Goal: Task Accomplishment & Management: Use online tool/utility

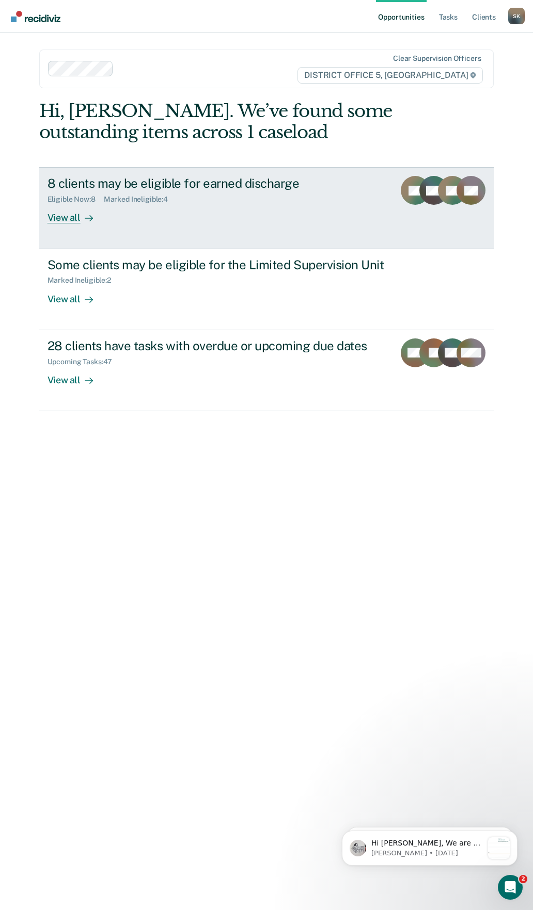
click at [70, 220] on div "View all" at bounding box center [76, 214] width 58 height 20
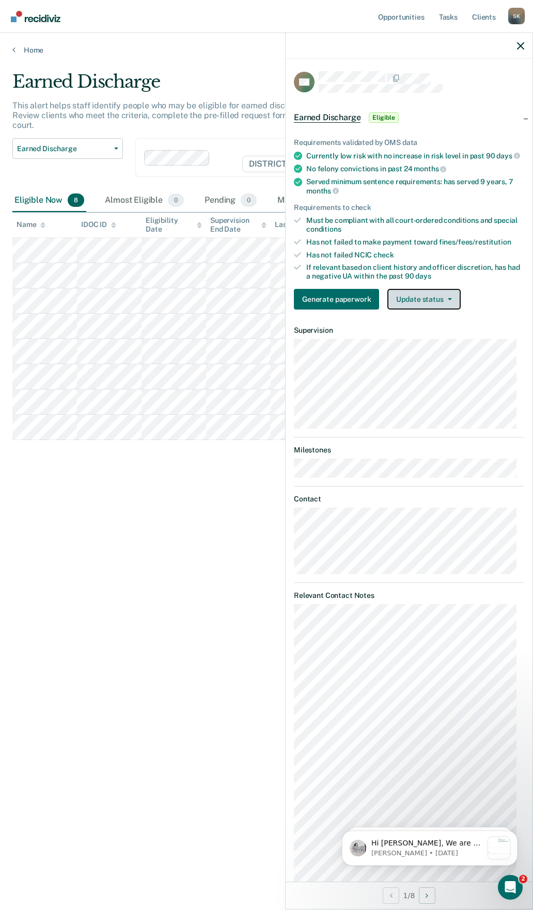
click at [448, 310] on button "Update status" at bounding box center [423, 299] width 73 height 21
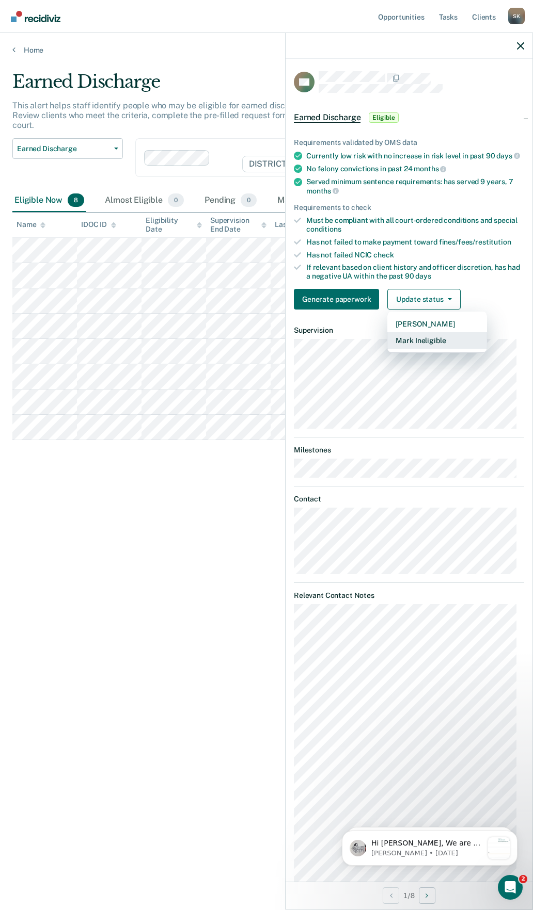
click at [434, 347] on button "Mark Ineligible" at bounding box center [437, 340] width 100 height 17
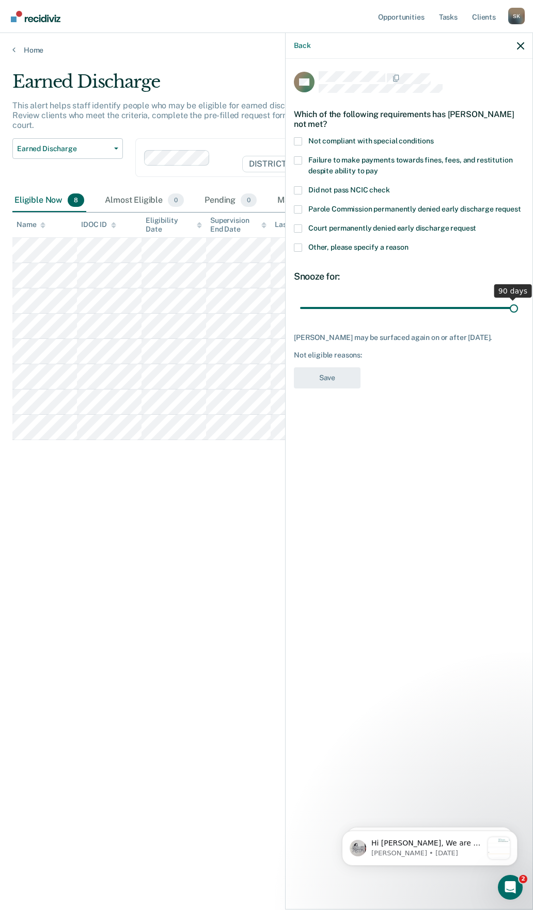
drag, startPoint x: 373, startPoint y: 308, endPoint x: 521, endPoint y: 310, distance: 148.6
type input "90"
click at [518, 310] on input "range" at bounding box center [409, 308] width 218 height 18
click at [297, 249] on span at bounding box center [298, 248] width 8 height 8
click at [408, 244] on input "Other, please specify a reason" at bounding box center [408, 244] width 0 height 0
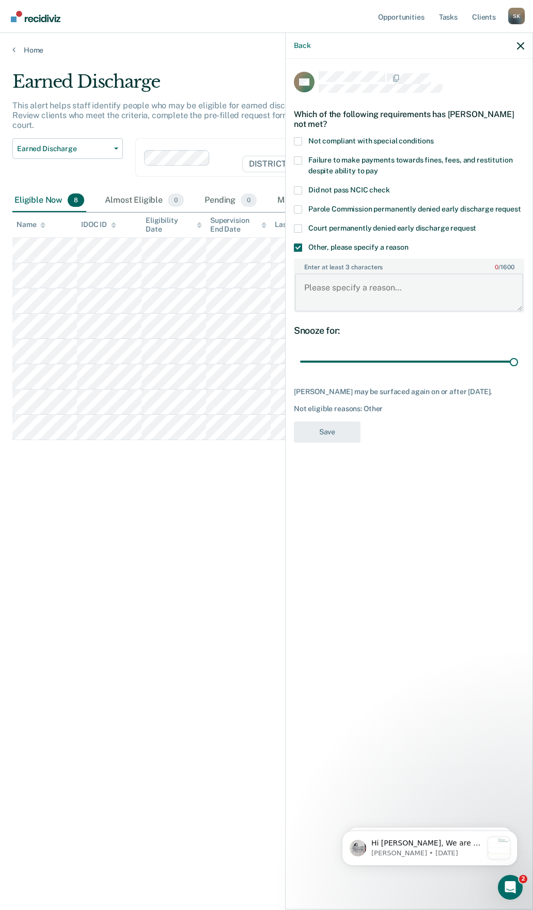
click at [327, 289] on textarea "Enter at least 3 characters 0 / 1600" at bounding box center [409, 292] width 228 height 38
type textarea "SO"
click at [329, 434] on button "Save" at bounding box center [327, 432] width 67 height 21
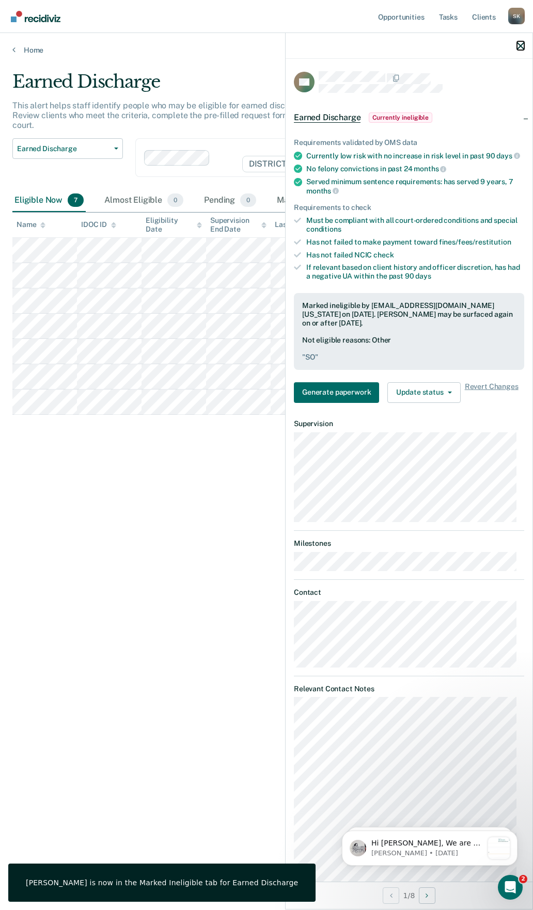
click at [522, 44] on icon "button" at bounding box center [520, 45] width 7 height 7
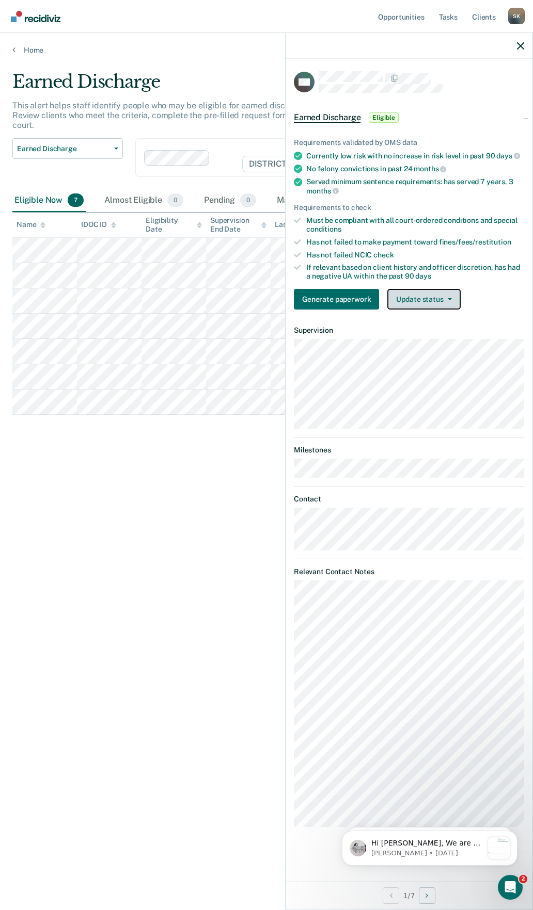
click at [449, 299] on icon "button" at bounding box center [449, 299] width 4 height 2
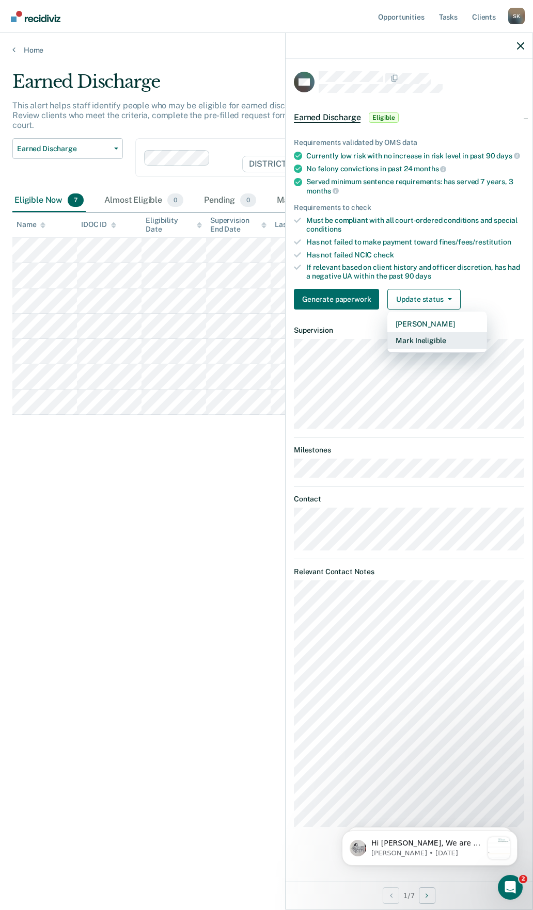
click at [442, 341] on button "Mark Ineligible" at bounding box center [437, 340] width 100 height 17
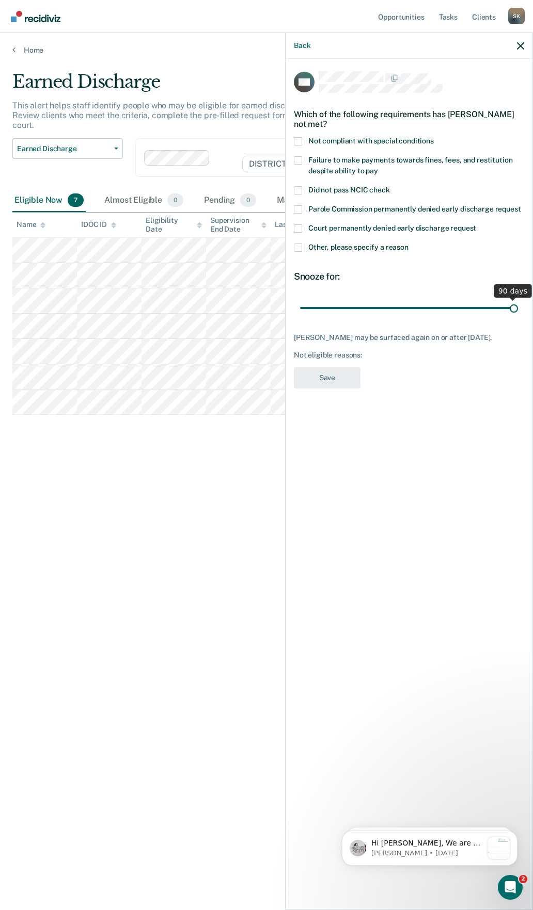
drag, startPoint x: 373, startPoint y: 307, endPoint x: 527, endPoint y: 311, distance: 154.3
type input "90"
click at [518, 311] on input "range" at bounding box center [409, 308] width 218 height 18
click at [298, 249] on span at bounding box center [298, 248] width 8 height 8
click at [408, 244] on input "Other, please specify a reason" at bounding box center [408, 244] width 0 height 0
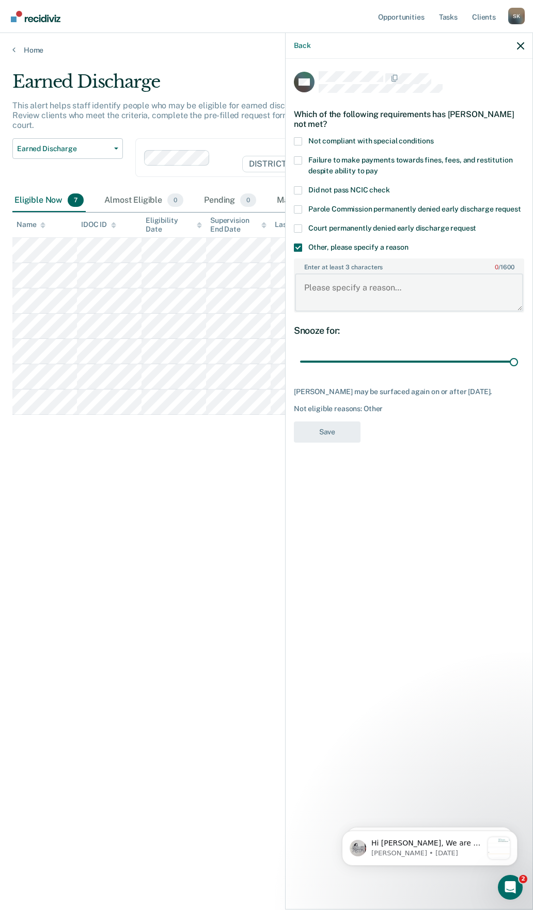
click at [323, 295] on textarea "Enter at least 3 characters 0 / 1600" at bounding box center [409, 292] width 228 height 38
type textarea "SO"
click at [323, 427] on div "AM Which of the following requirements has [PERSON_NAME] not met? Not compliant…" at bounding box center [409, 260] width 230 height 378
click at [326, 443] on button "Save" at bounding box center [327, 432] width 67 height 21
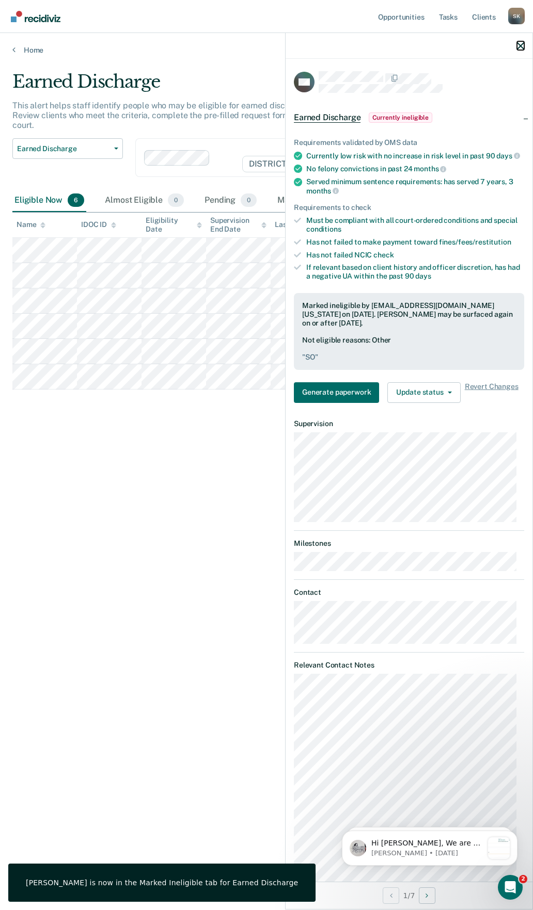
click at [517, 46] on icon "button" at bounding box center [520, 45] width 7 height 7
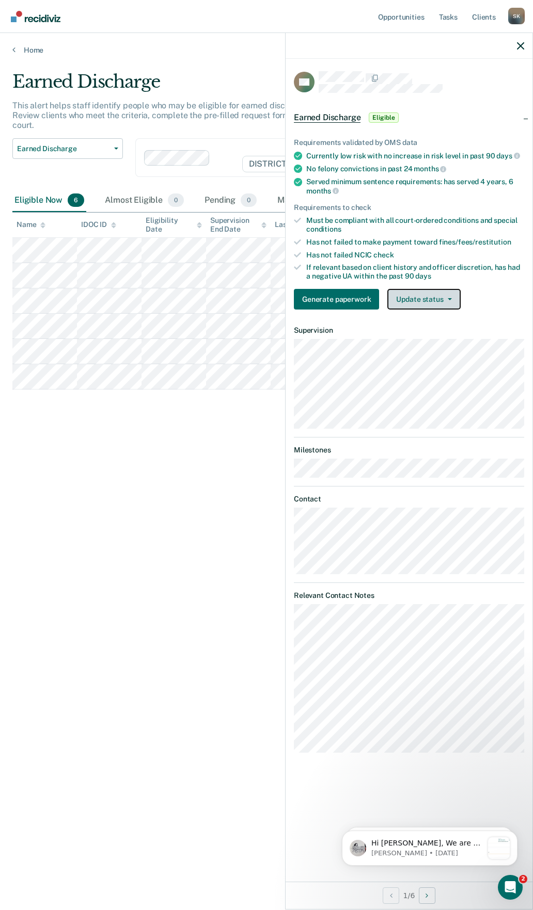
click at [452, 300] on button "Update status" at bounding box center [423, 299] width 73 height 21
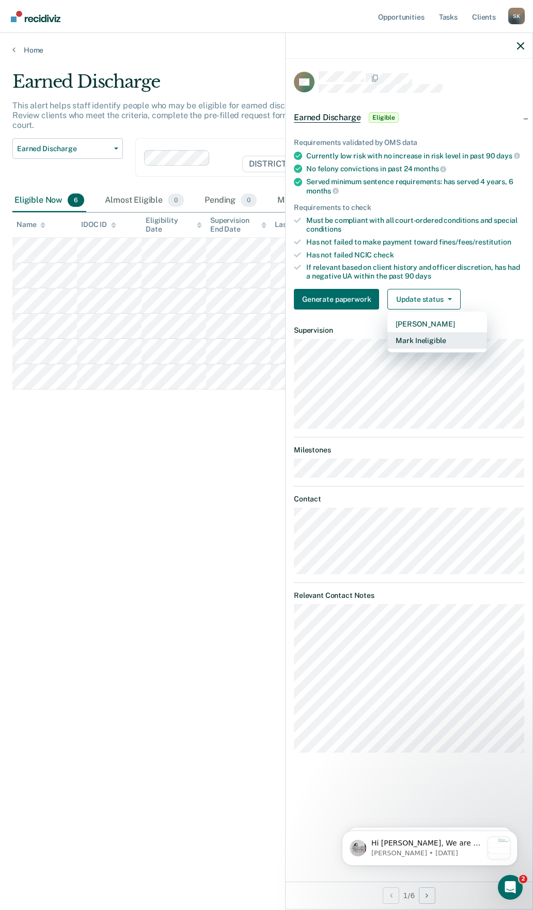
click at [425, 342] on button "Mark Ineligible" at bounding box center [437, 340] width 100 height 17
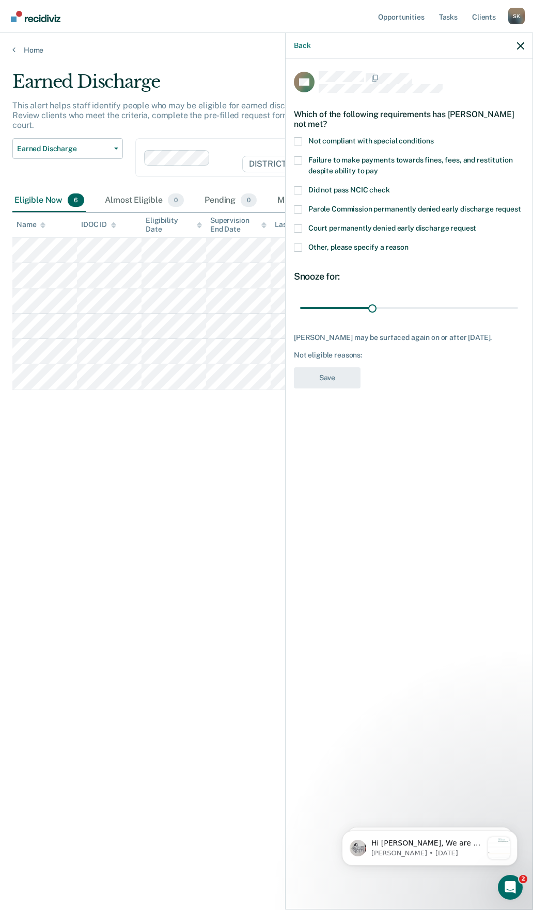
click at [298, 248] on span at bounding box center [298, 248] width 8 height 8
click at [408, 244] on input "Other, please specify a reason" at bounding box center [408, 244] width 0 height 0
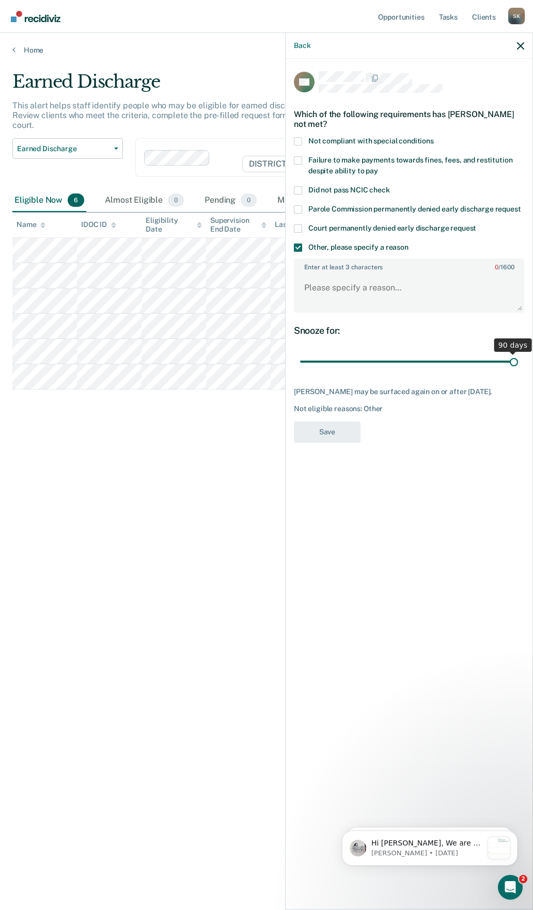
drag, startPoint x: 373, startPoint y: 359, endPoint x: 526, endPoint y: 365, distance: 153.4
type input "90"
click at [518, 365] on input "range" at bounding box center [409, 362] width 218 height 18
click at [335, 295] on textarea "Enter at least 3 characters 0 / 1600" at bounding box center [409, 292] width 228 height 38
type textarea "SO"
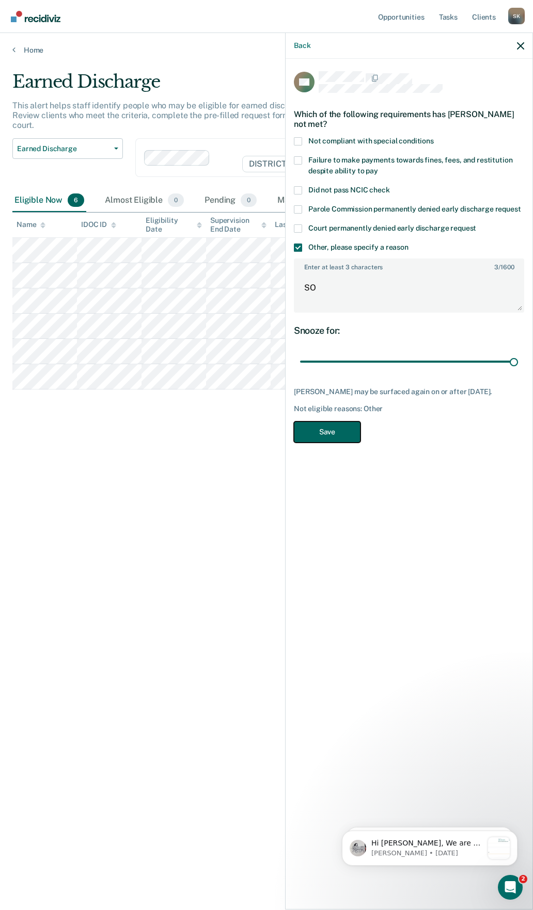
click at [340, 427] on button "Save" at bounding box center [327, 432] width 67 height 21
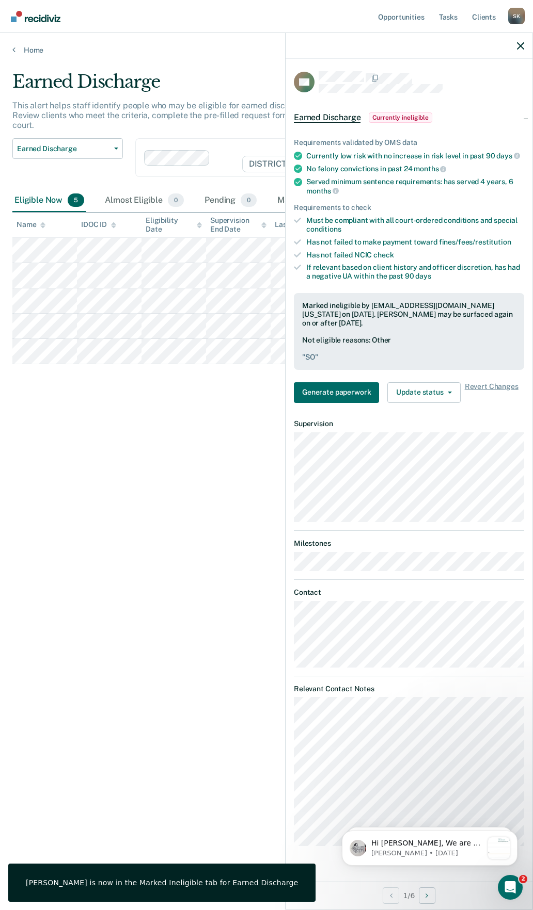
click at [516, 41] on div at bounding box center [408, 46] width 247 height 26
click at [521, 47] on icon "button" at bounding box center [520, 45] width 7 height 7
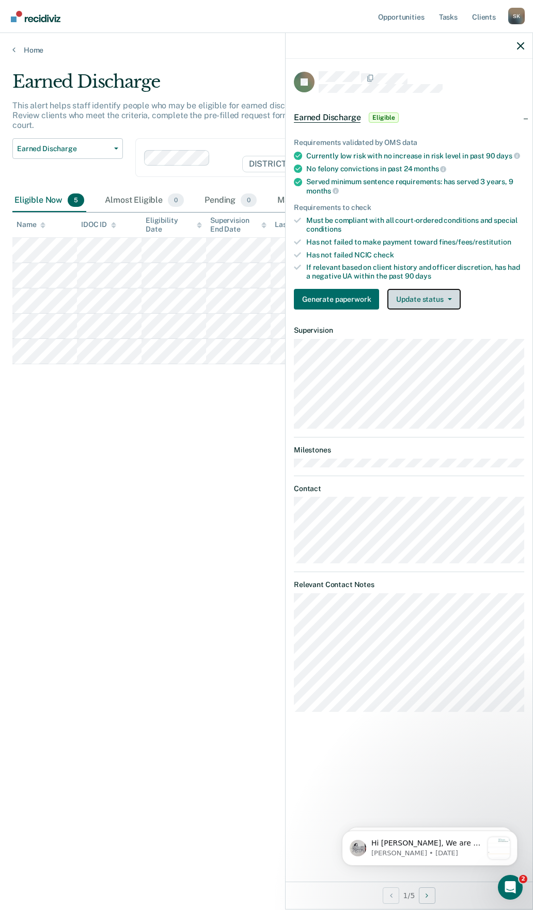
click at [450, 302] on button "Update status" at bounding box center [423, 299] width 73 height 21
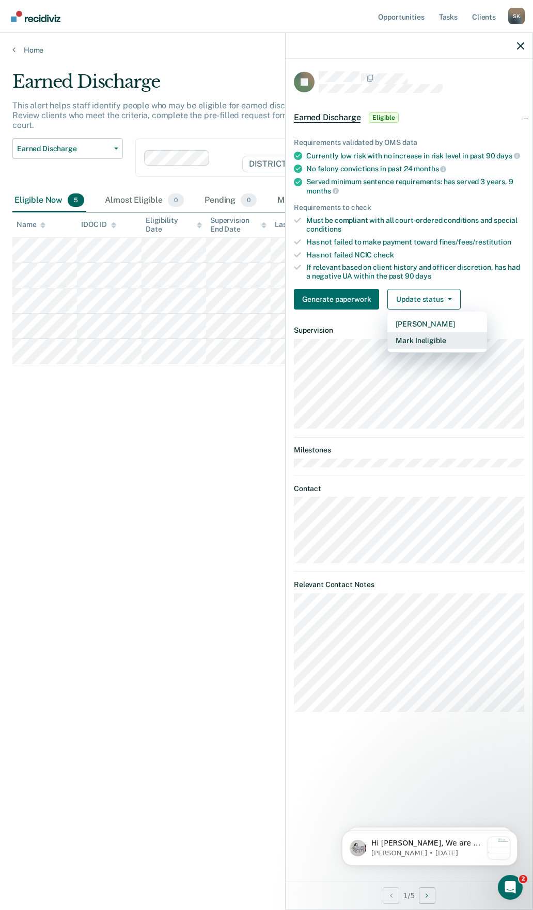
click at [433, 339] on button "Mark Ineligible" at bounding box center [437, 340] width 100 height 17
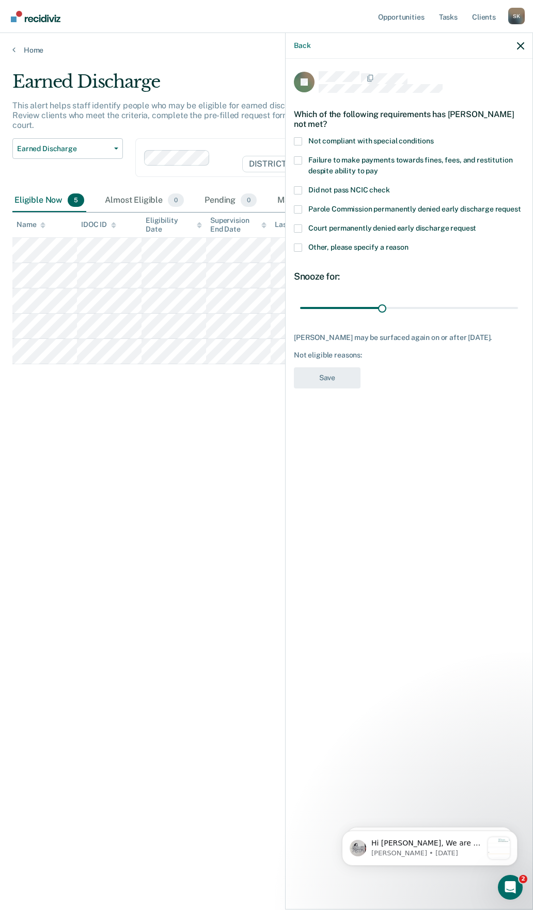
click at [294, 244] on span at bounding box center [298, 248] width 8 height 8
click at [408, 244] on input "Other, please specify a reason" at bounding box center [408, 244] width 0 height 0
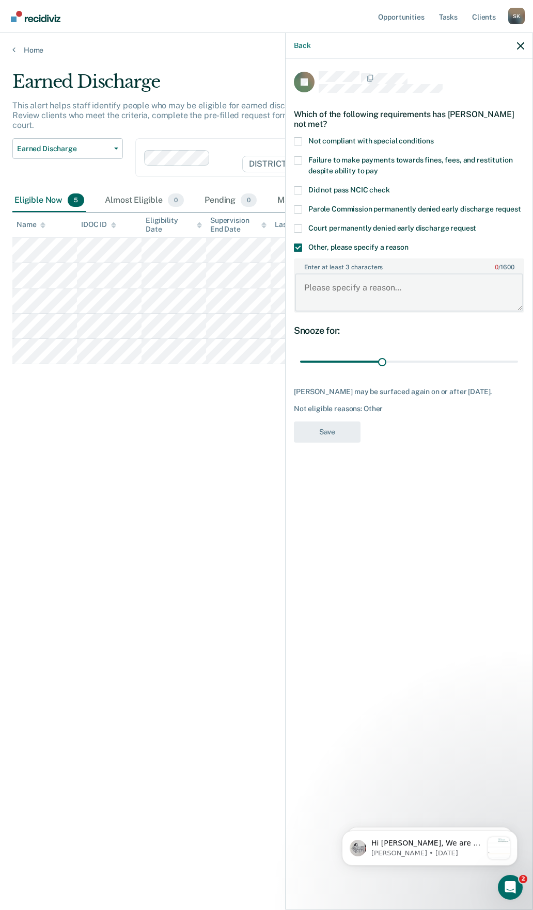
click at [330, 273] on textarea "Enter at least 3 characters 0 / 1600" at bounding box center [409, 292] width 228 height 38
type textarea "SO"
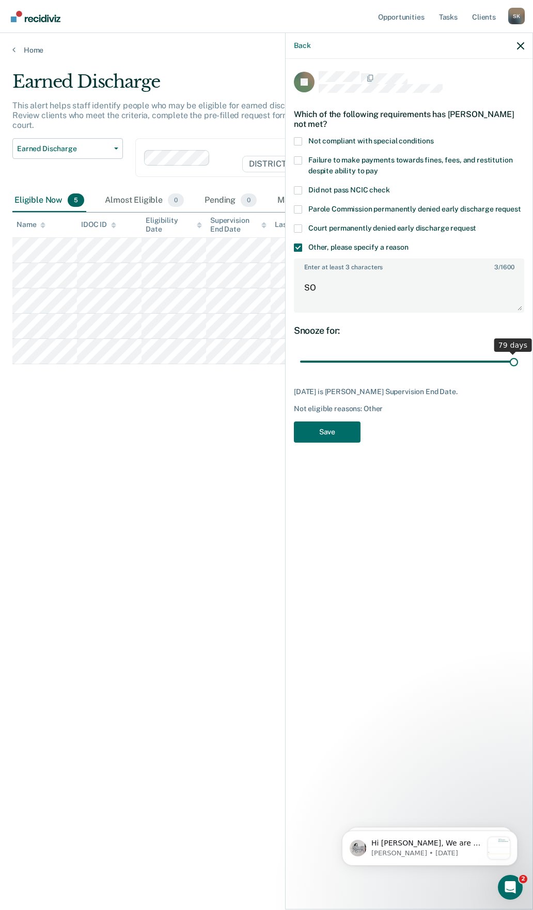
drag, startPoint x: 383, startPoint y: 350, endPoint x: 519, endPoint y: 365, distance: 136.0
type input "79"
click at [518, 365] on input "range" at bounding box center [409, 362] width 218 height 18
click at [315, 423] on button "Save" at bounding box center [327, 432] width 67 height 21
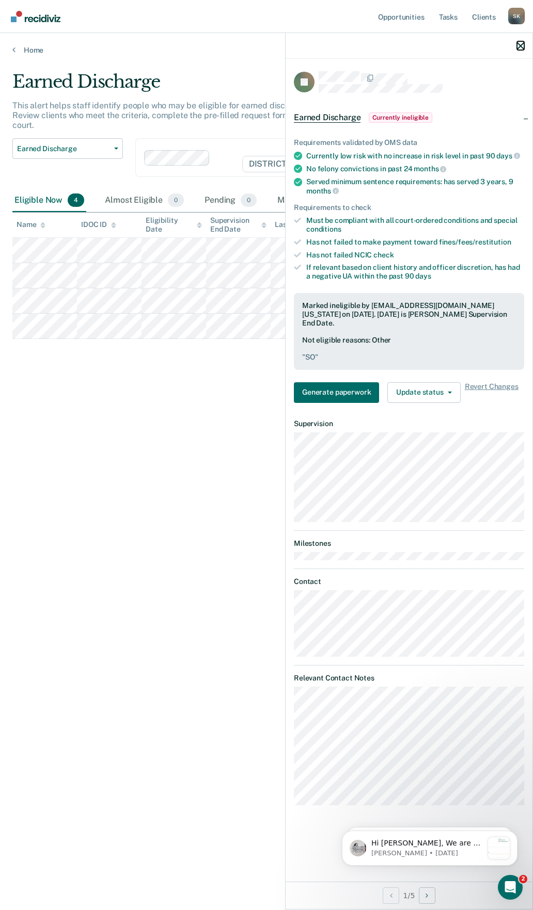
click at [518, 43] on icon "button" at bounding box center [520, 45] width 7 height 7
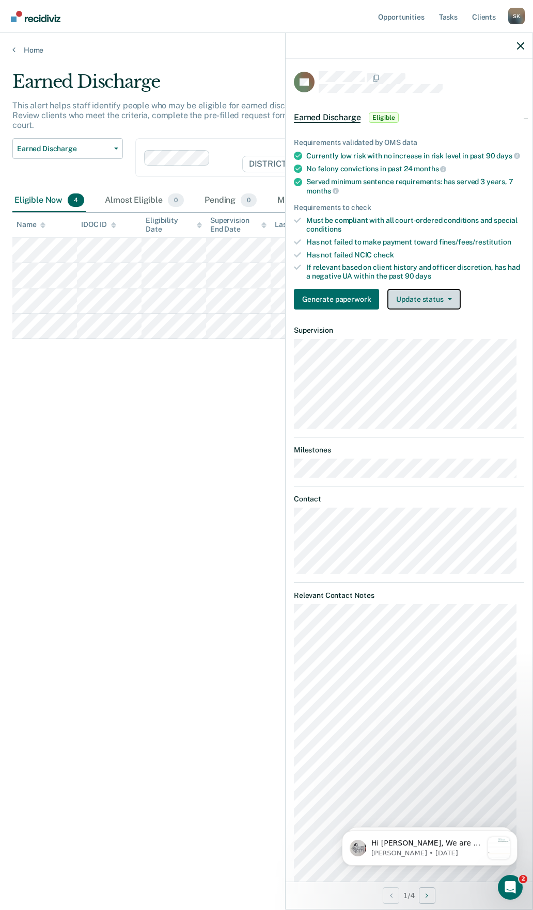
click at [450, 305] on button "Update status" at bounding box center [423, 299] width 73 height 21
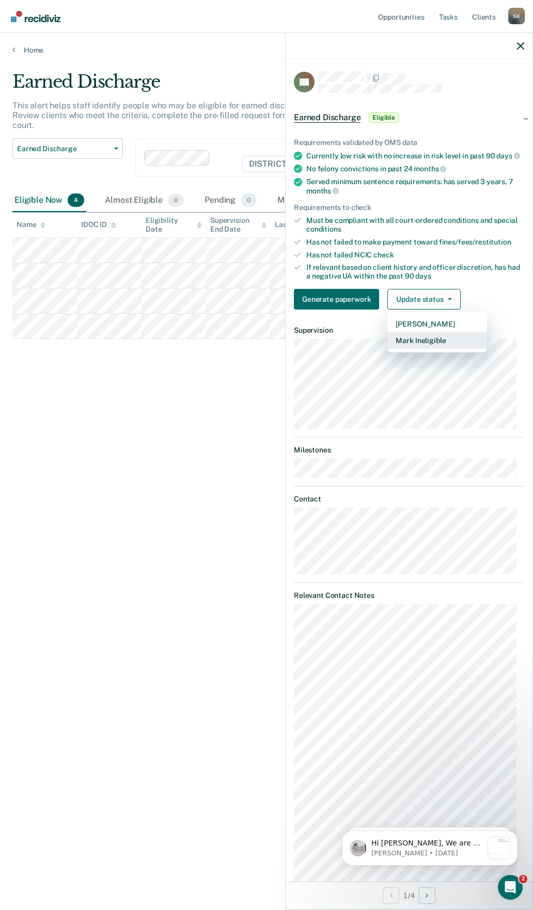
click at [444, 348] on button "Mark Ineligible" at bounding box center [437, 340] width 100 height 17
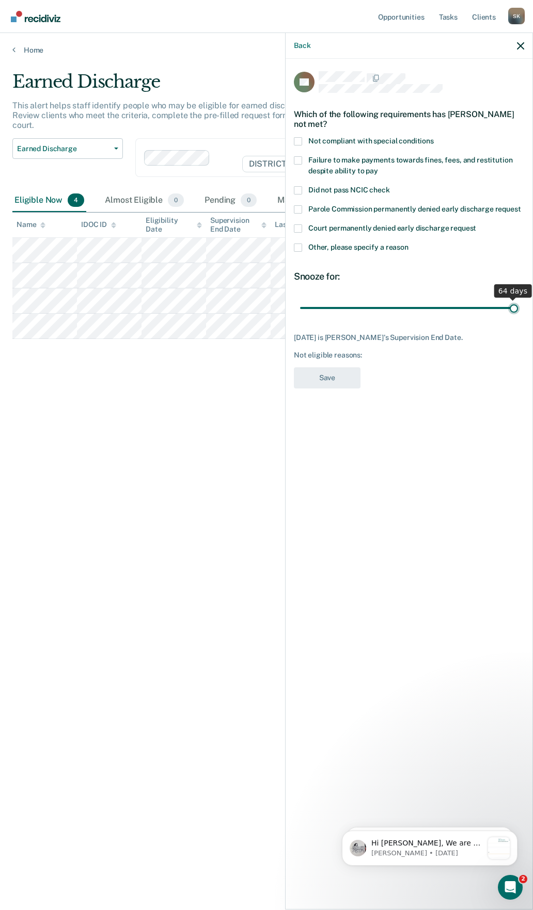
drag, startPoint x: 399, startPoint y: 307, endPoint x: 518, endPoint y: 303, distance: 118.7
type input "64"
click at [518, 303] on input "range" at bounding box center [409, 308] width 218 height 18
click at [297, 245] on span at bounding box center [298, 248] width 8 height 8
click at [408, 244] on input "Other, please specify a reason" at bounding box center [408, 244] width 0 height 0
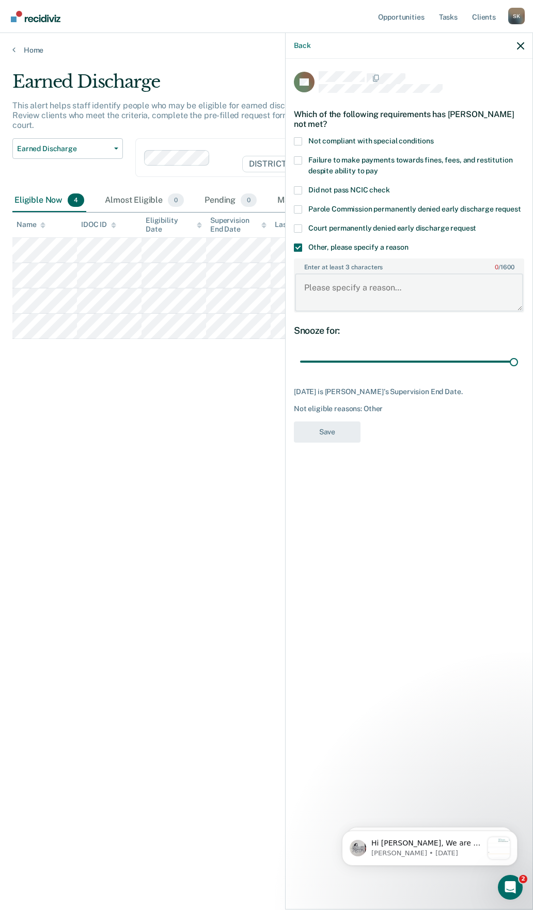
click at [331, 294] on textarea "Enter at least 3 characters 0 / 1600" at bounding box center [409, 292] width 228 height 38
type textarea "SO"
click at [333, 434] on button "Save" at bounding box center [327, 432] width 67 height 21
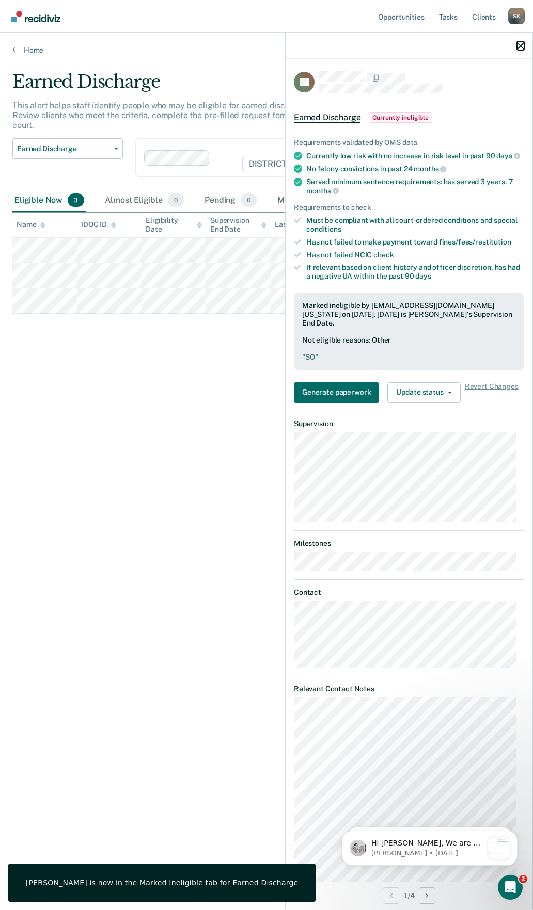
click at [518, 45] on icon "button" at bounding box center [520, 45] width 7 height 7
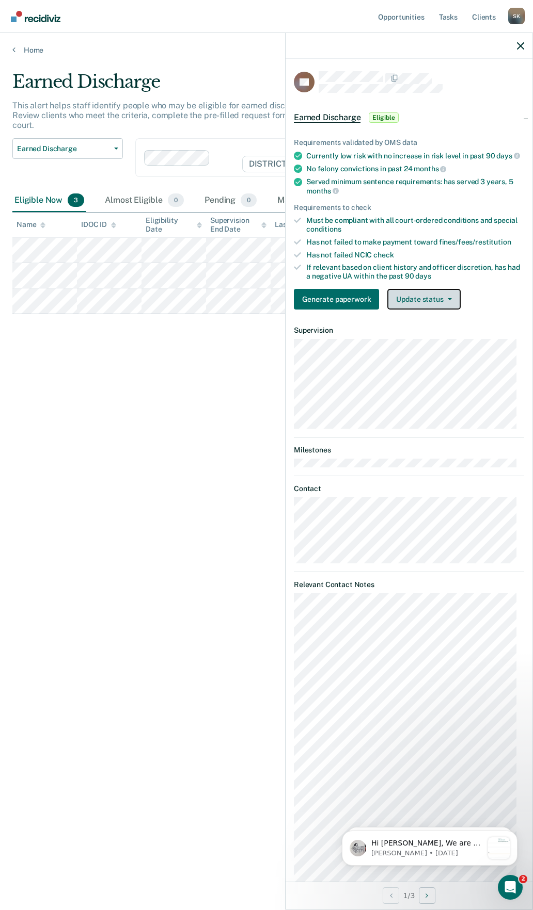
click at [454, 304] on button "Update status" at bounding box center [423, 299] width 73 height 21
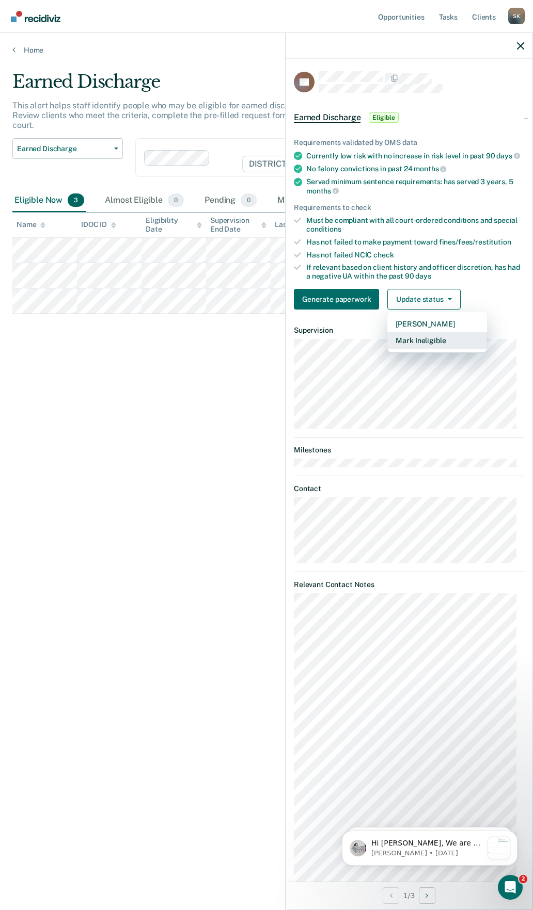
click at [435, 348] on button "Mark Ineligible" at bounding box center [437, 340] width 100 height 17
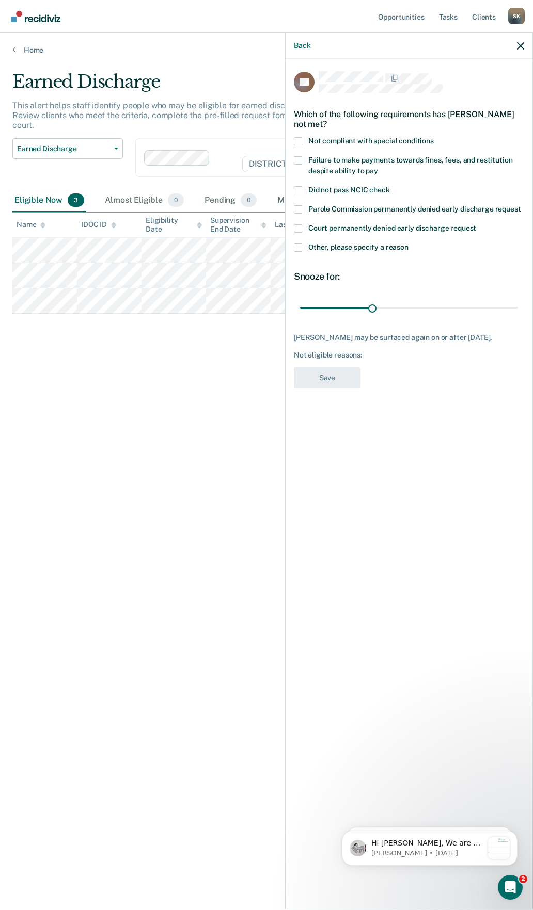
click at [299, 247] on span at bounding box center [298, 248] width 8 height 8
click at [408, 244] on input "Other, please specify a reason" at bounding box center [408, 244] width 0 height 0
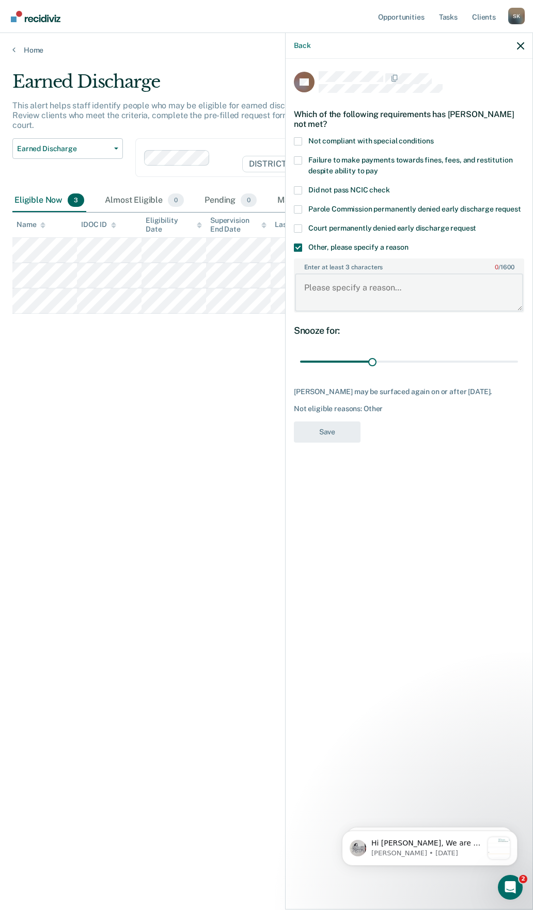
click at [364, 285] on textarea "Enter at least 3 characters 0 / 1600" at bounding box center [409, 292] width 228 height 38
type textarea "SO"
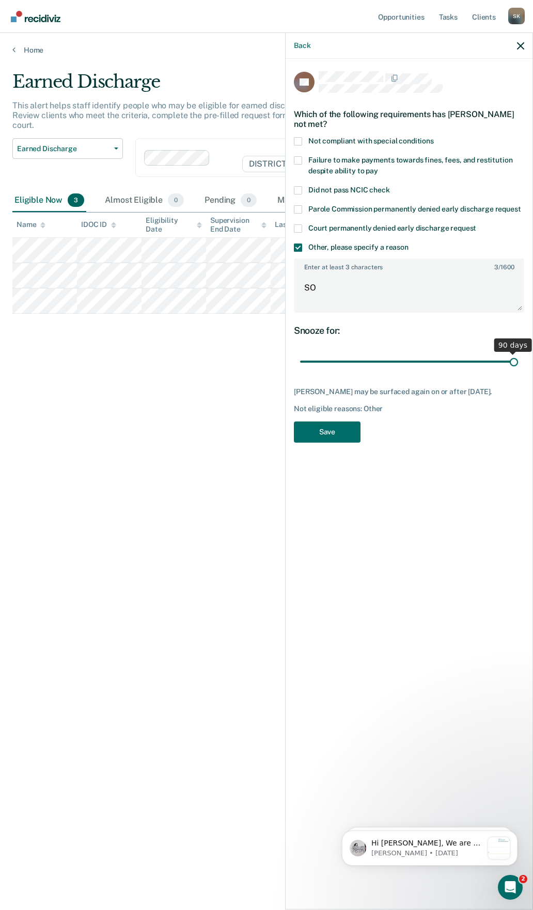
drag, startPoint x: 374, startPoint y: 361, endPoint x: 541, endPoint y: 377, distance: 167.4
type input "90"
click at [518, 371] on input "range" at bounding box center [409, 362] width 218 height 18
click at [326, 437] on button "Save" at bounding box center [327, 432] width 67 height 21
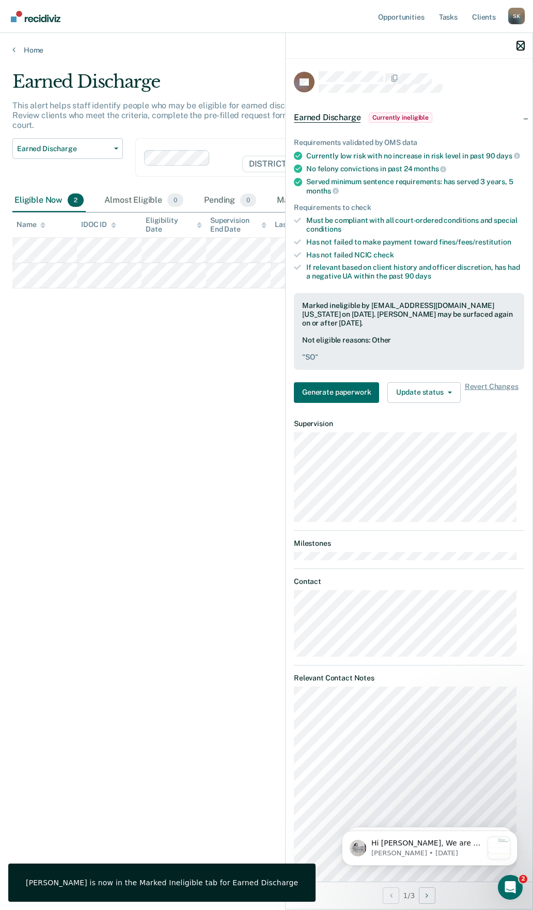
click at [520, 44] on icon "button" at bounding box center [520, 45] width 7 height 7
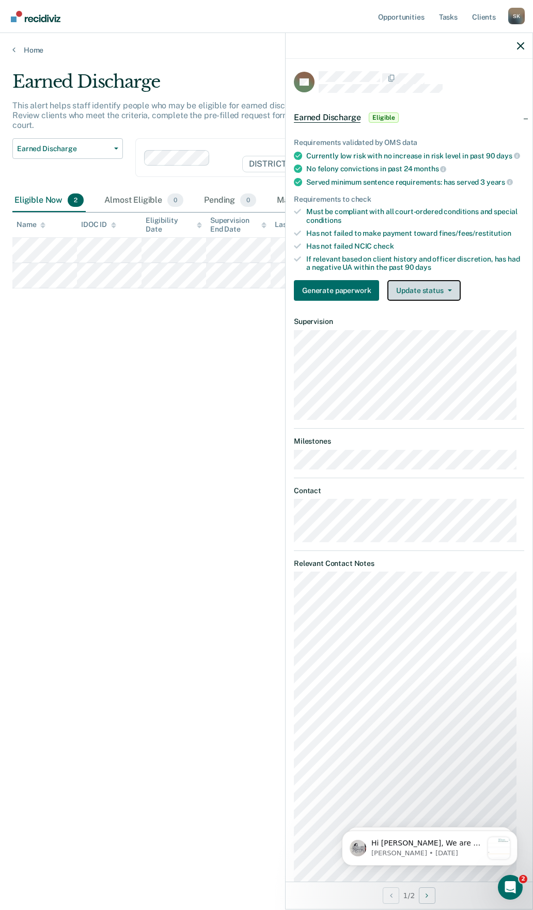
click at [450, 299] on button "Update status" at bounding box center [423, 290] width 73 height 21
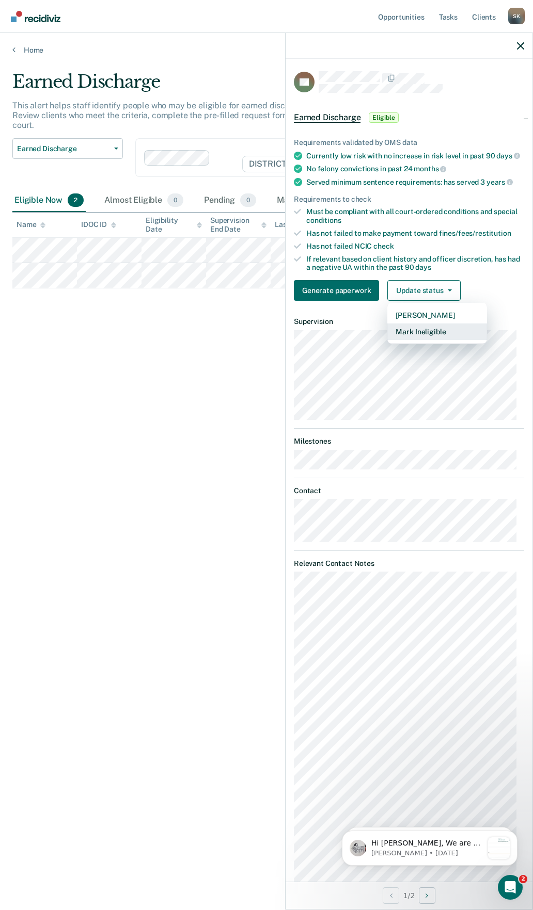
click at [439, 336] on button "Mark Ineligible" at bounding box center [437, 332] width 100 height 17
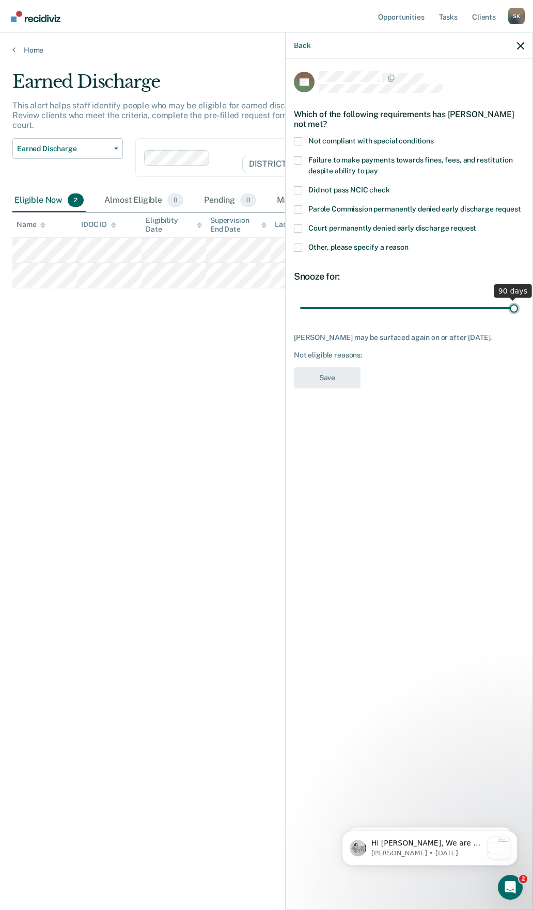
drag, startPoint x: 370, startPoint y: 309, endPoint x: 540, endPoint y: 319, distance: 170.1
type input "90"
click at [518, 317] on input "range" at bounding box center [409, 308] width 218 height 18
click at [295, 158] on span at bounding box center [298, 160] width 8 height 8
click at [378, 167] on input "Failure to make payments towards fines, fees, and restitution despite ability t…" at bounding box center [378, 167] width 0 height 0
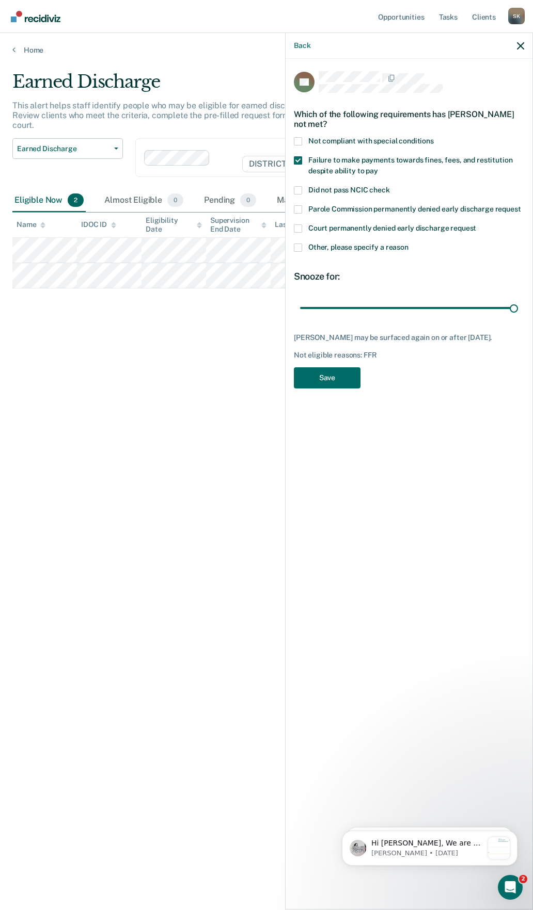
click at [298, 246] on span at bounding box center [298, 248] width 8 height 8
click at [408, 244] on input "Other, please specify a reason" at bounding box center [408, 244] width 0 height 0
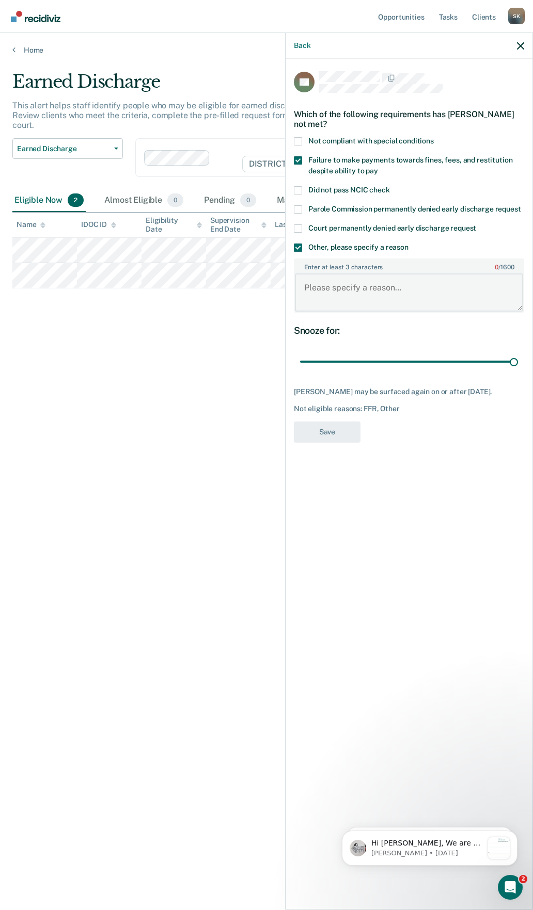
click at [325, 284] on textarea "Enter at least 3 characters 0 / 1600" at bounding box center [409, 292] width 228 height 38
type textarea "SO"
click at [328, 431] on button "Save" at bounding box center [327, 432] width 67 height 21
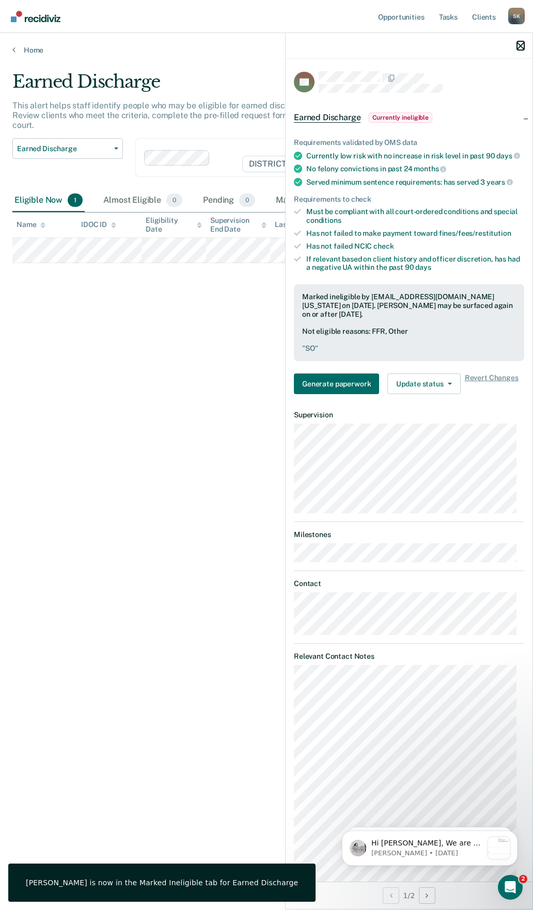
click at [517, 47] on icon "button" at bounding box center [520, 45] width 7 height 7
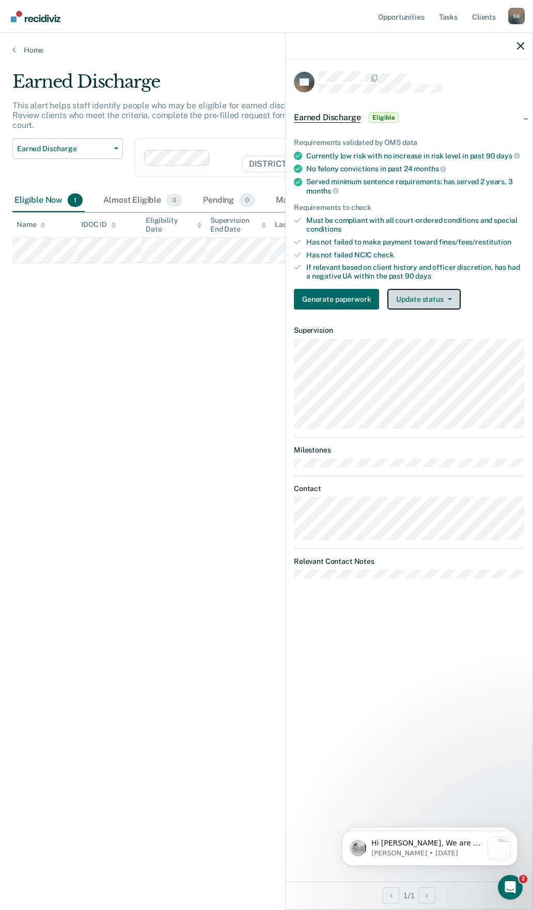
click at [449, 301] on button "Update status" at bounding box center [423, 299] width 73 height 21
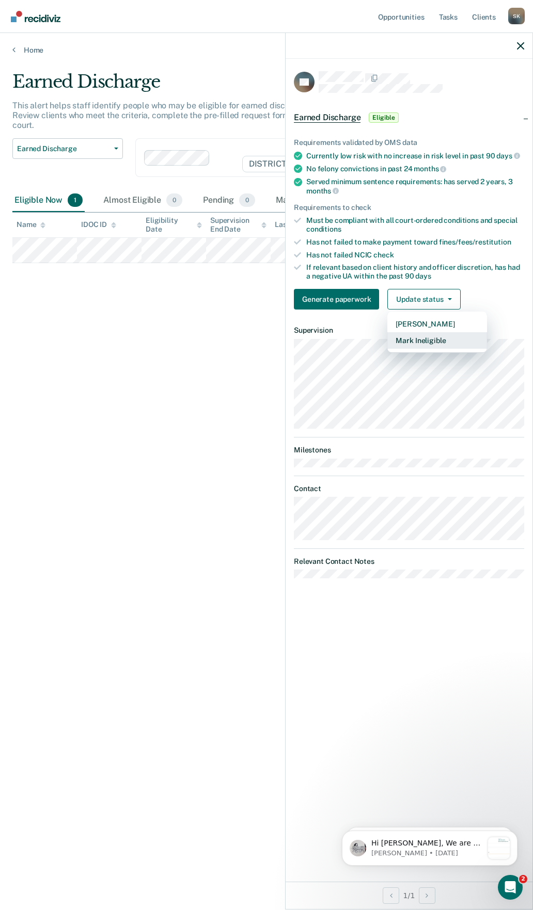
click at [440, 337] on button "Mark Ineligible" at bounding box center [437, 340] width 100 height 17
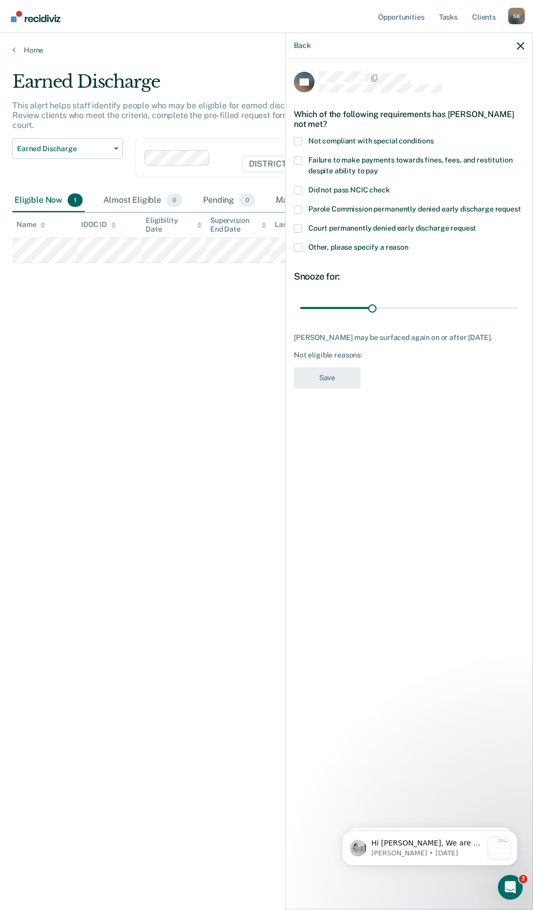
click at [300, 244] on span at bounding box center [298, 248] width 8 height 8
click at [408, 244] on input "Other, please specify a reason" at bounding box center [408, 244] width 0 height 0
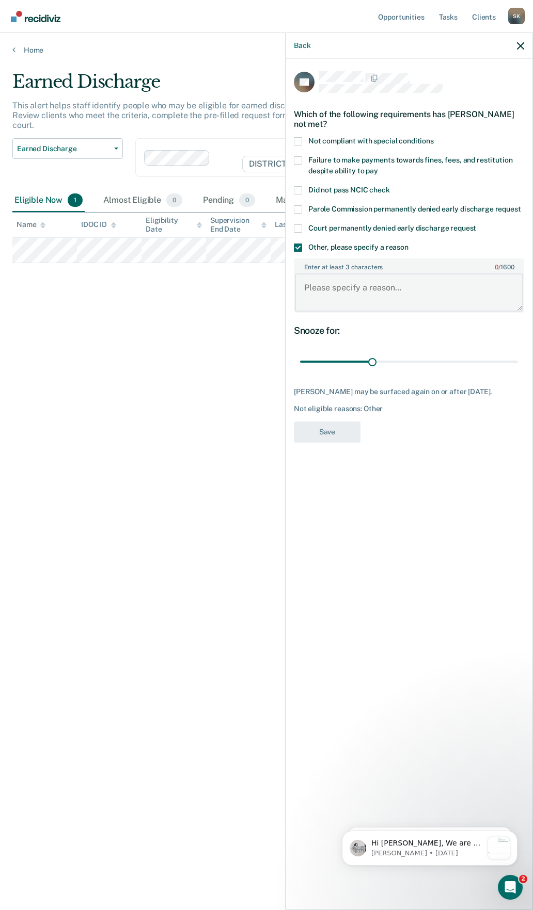
click at [325, 277] on textarea "Enter at least 3 characters 0 / 1600" at bounding box center [409, 292] width 228 height 38
type textarea "SO"
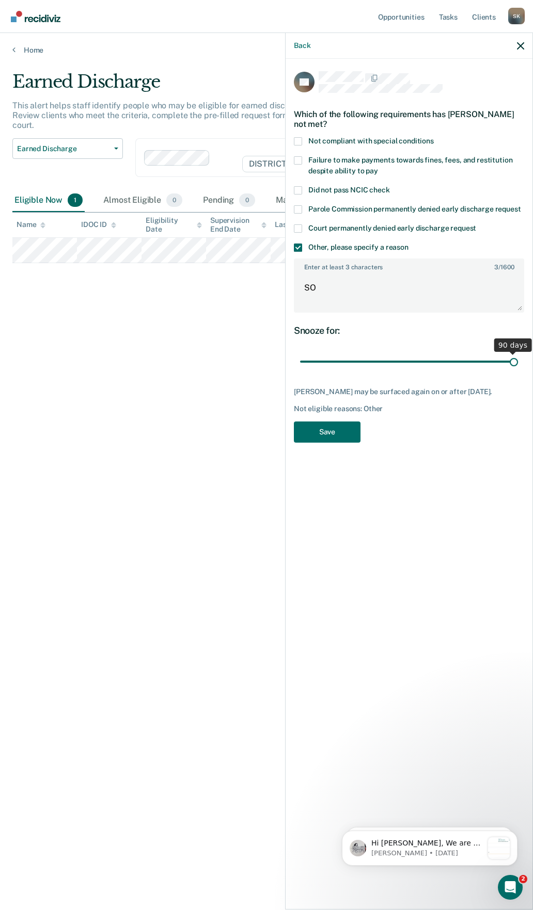
drag, startPoint x: 373, startPoint y: 351, endPoint x: 525, endPoint y: 360, distance: 152.4
type input "90"
click at [518, 360] on input "range" at bounding box center [409, 362] width 218 height 18
click at [325, 422] on button "Save" at bounding box center [327, 432] width 67 height 21
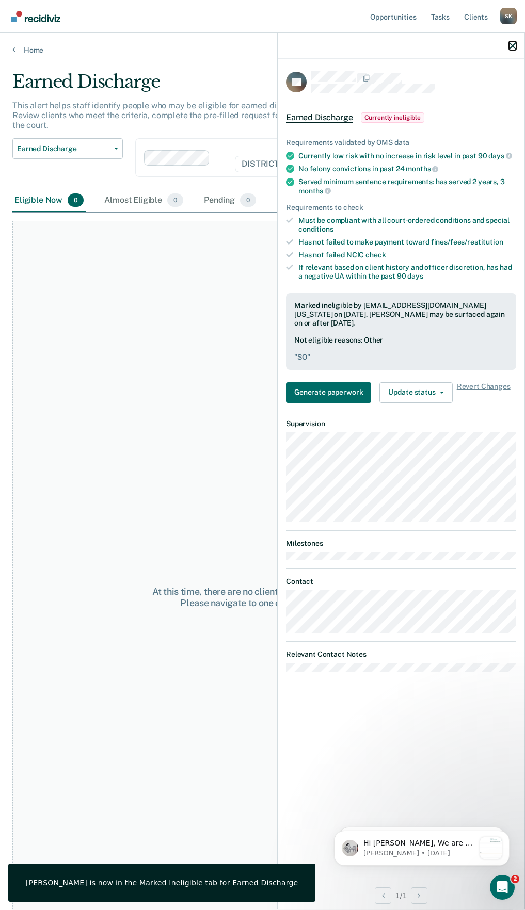
click at [511, 43] on icon "button" at bounding box center [512, 45] width 7 height 7
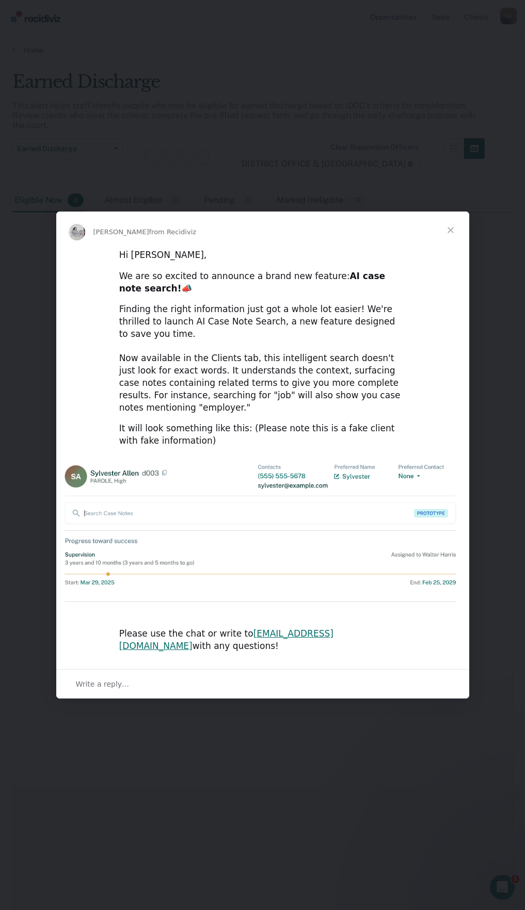
click at [448, 249] on span "Close" at bounding box center [450, 230] width 37 height 37
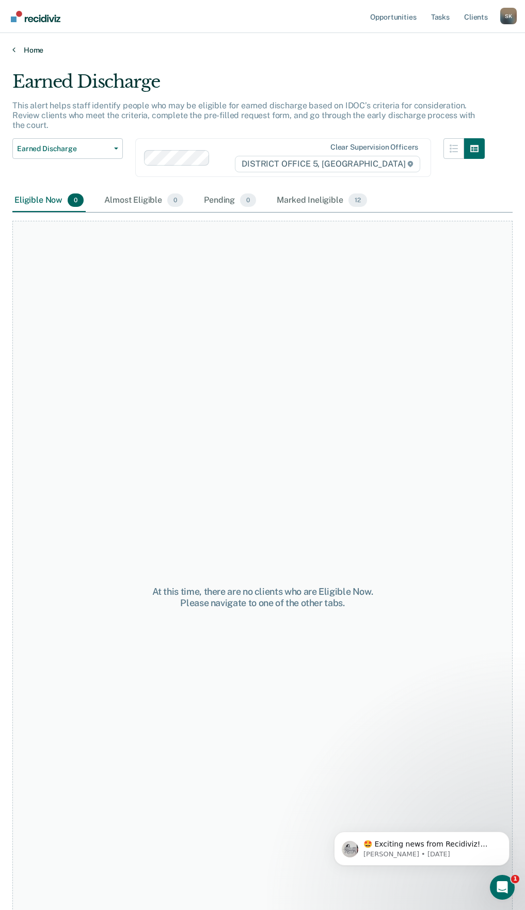
click at [14, 49] on icon at bounding box center [13, 49] width 3 height 8
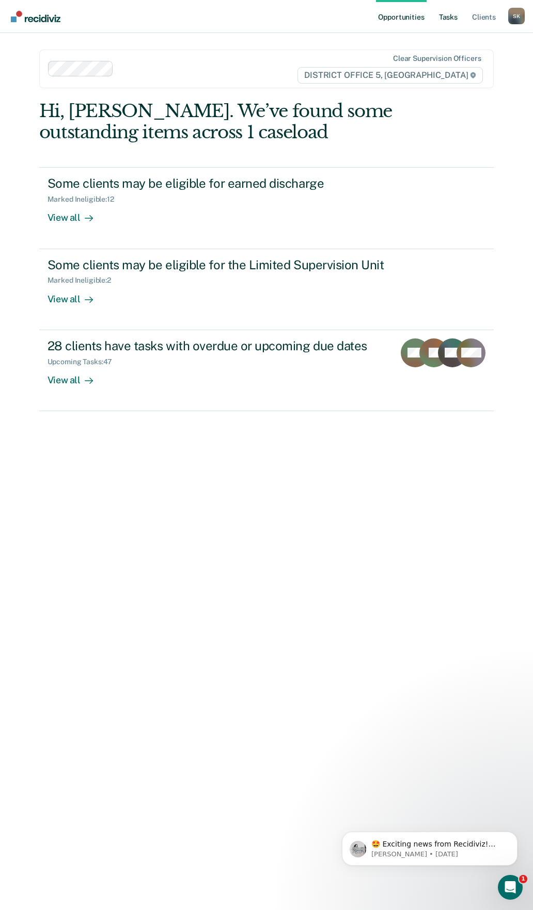
click at [447, 21] on link "Tasks" at bounding box center [448, 16] width 23 height 33
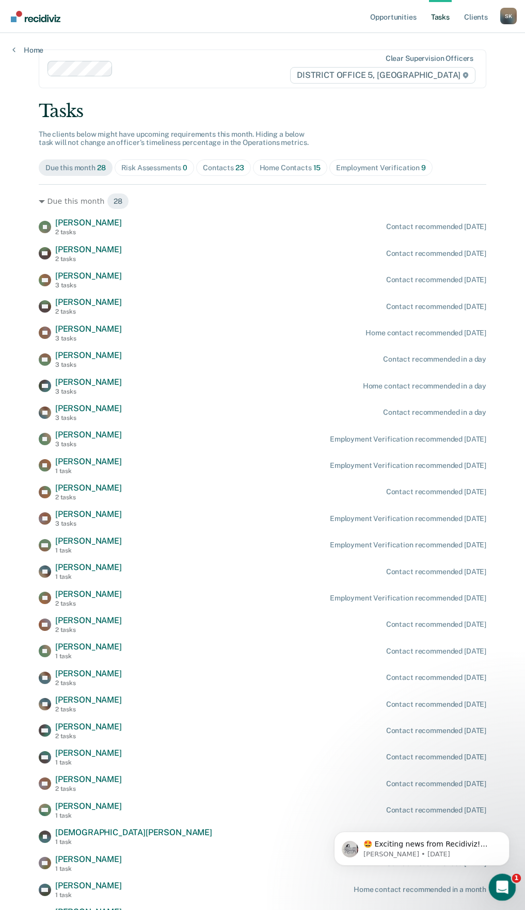
click at [506, 882] on icon "Open Intercom Messenger" at bounding box center [500, 886] width 17 height 17
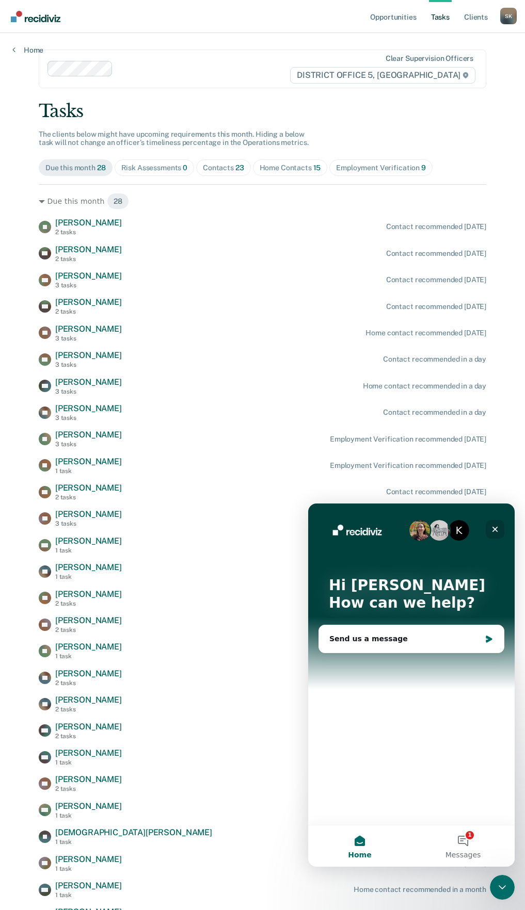
click at [494, 528] on icon "Close" at bounding box center [495, 530] width 6 height 6
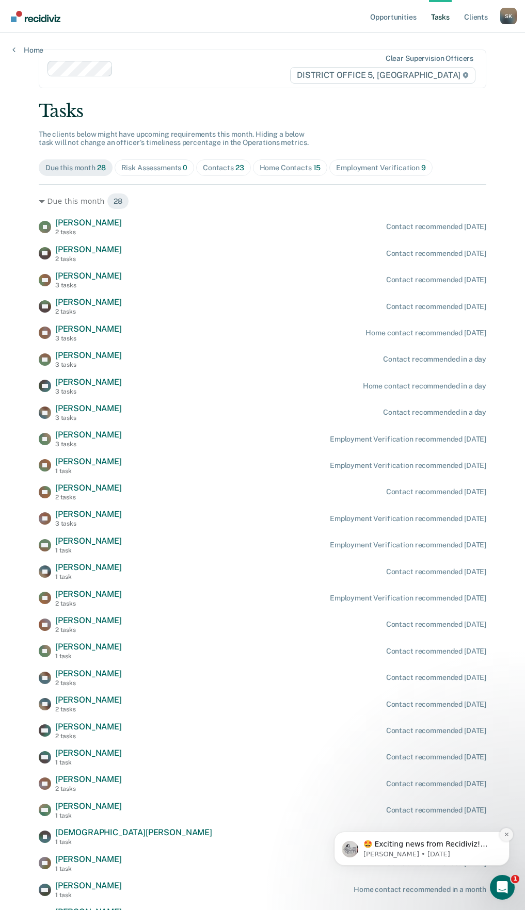
click at [508, 838] on icon "Dismiss notification" at bounding box center [507, 835] width 6 height 6
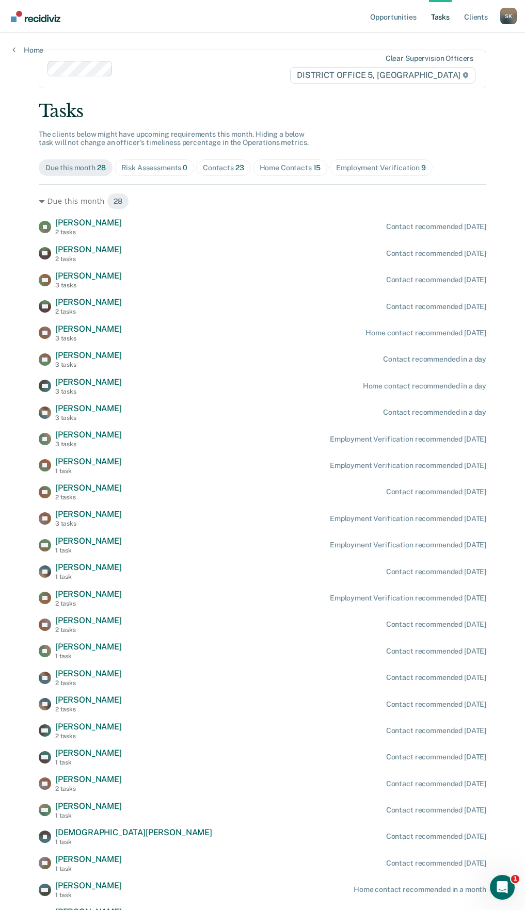
click at [361, 168] on div "Employment Verification 9" at bounding box center [381, 168] width 90 height 9
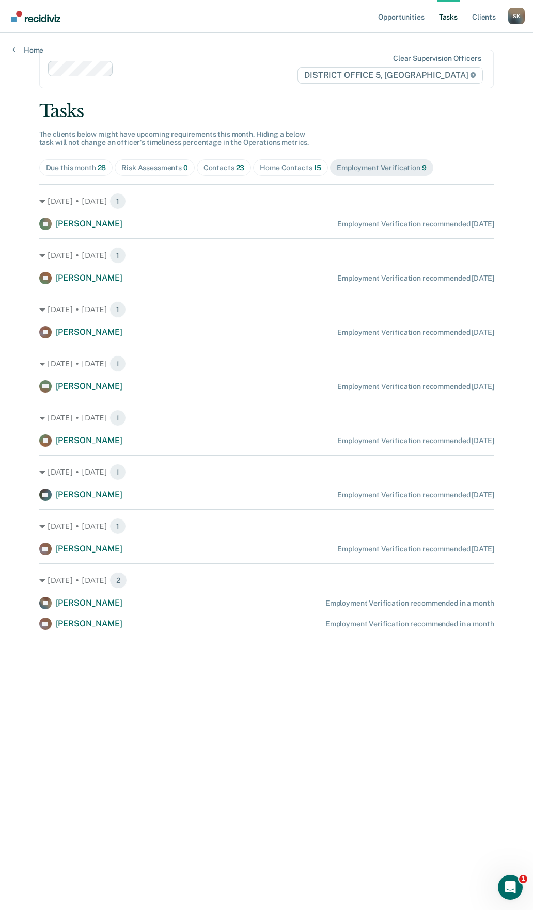
click at [290, 170] on div "Home Contacts 15" at bounding box center [290, 168] width 61 height 9
